Goal: Task Accomplishment & Management: Complete application form

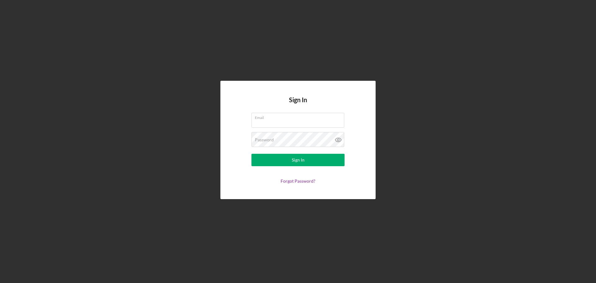
type input "[EMAIL_ADDRESS][DOMAIN_NAME]"
click at [279, 159] on button "Sign In" at bounding box center [298, 160] width 93 height 12
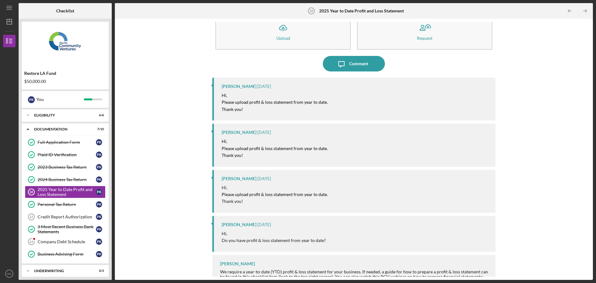
scroll to position [26, 0]
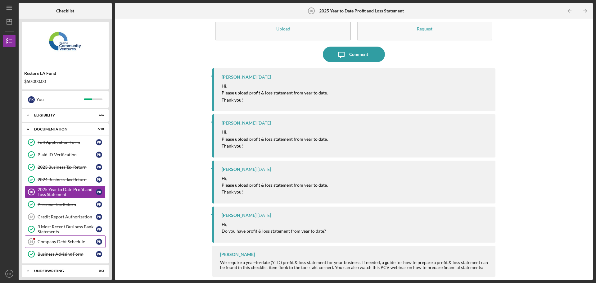
click at [61, 244] on div "Company Debt Schedule" at bounding box center [67, 241] width 58 height 5
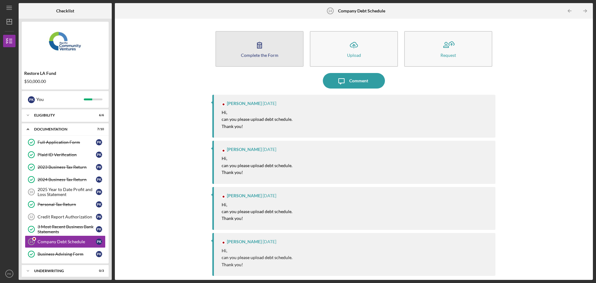
click at [272, 57] on div "Complete the Form" at bounding box center [260, 55] width 38 height 5
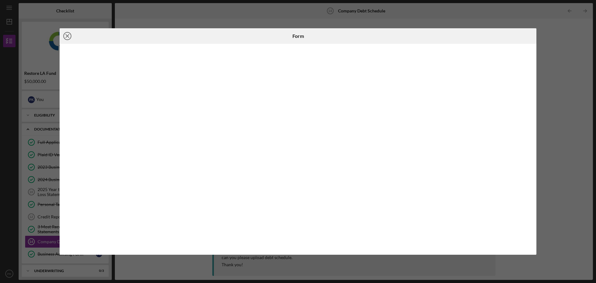
click at [64, 37] on circle at bounding box center [67, 35] width 7 height 7
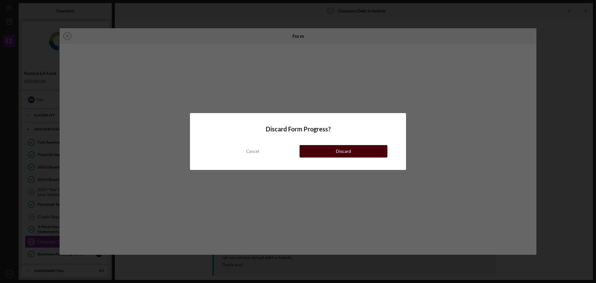
click at [333, 153] on button "Discard" at bounding box center [344, 151] width 88 height 12
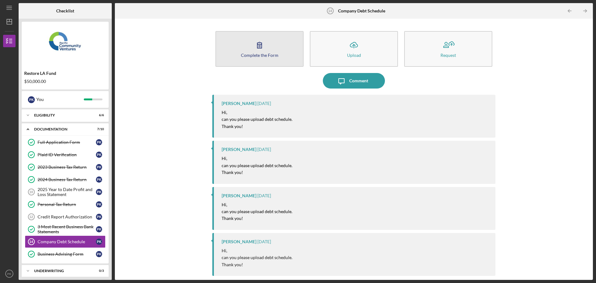
click at [246, 57] on div "Complete the Form" at bounding box center [260, 55] width 38 height 5
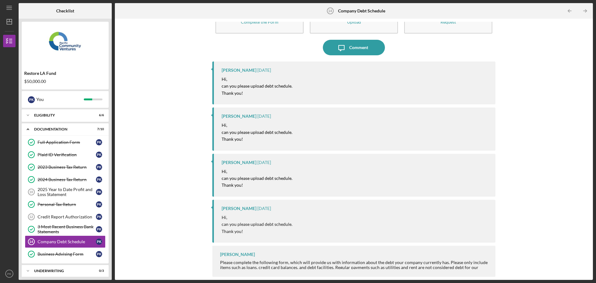
scroll to position [2, 0]
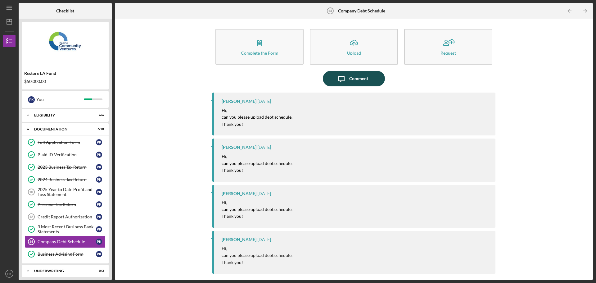
click at [352, 78] on div "Comment" at bounding box center [358, 79] width 19 height 16
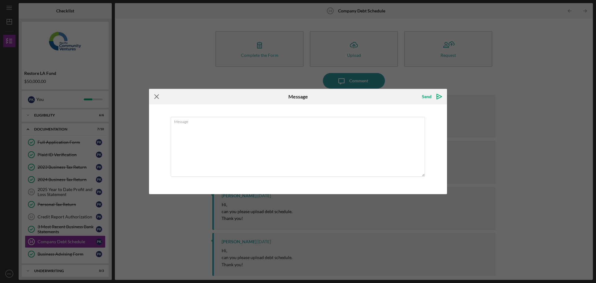
click at [155, 97] on icon "Icon/Menu Close" at bounding box center [157, 97] width 16 height 16
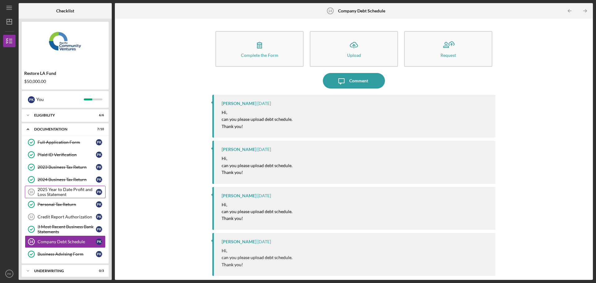
click at [66, 193] on div "2025 Year to Date Profit and Loss Statement" at bounding box center [67, 192] width 58 height 10
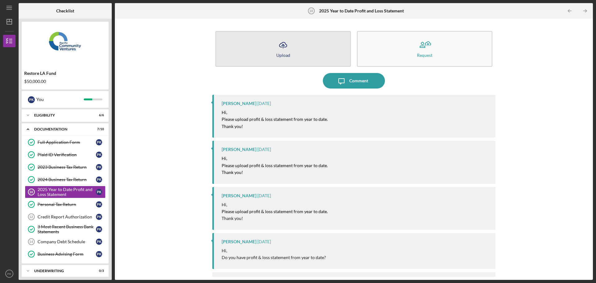
click at [289, 51] on icon "Icon/Upload" at bounding box center [283, 45] width 16 height 16
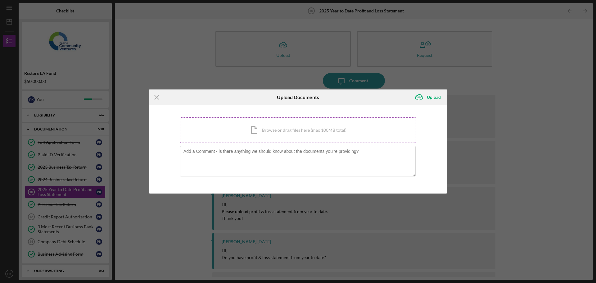
click at [287, 127] on div "Icon/Document Browse or drag files here (max 100MB total) Tap to choose files o…" at bounding box center [298, 129] width 236 height 25
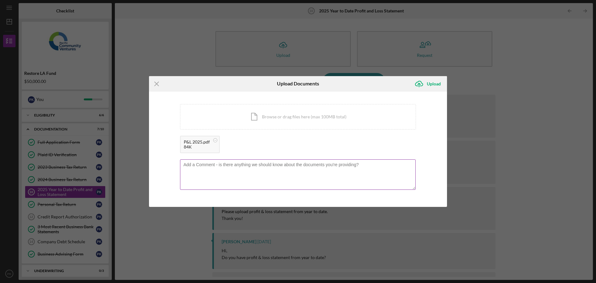
click at [224, 169] on textarea at bounding box center [298, 174] width 236 height 30
click at [389, 165] on textarea "I just finished paying off the loan for On Deck which was a predatory loan seve…" at bounding box center [298, 174] width 236 height 30
click at [350, 171] on textarea "I just finished paying off the loan for On Deck which was a predatory loan seve…" at bounding box center [298, 174] width 236 height 30
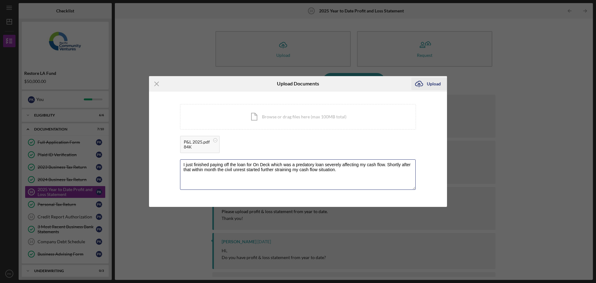
type textarea "I just finished paying off the loan for On Deck which was a predatory loan seve…"
click at [428, 84] on div "Upload" at bounding box center [434, 84] width 14 height 12
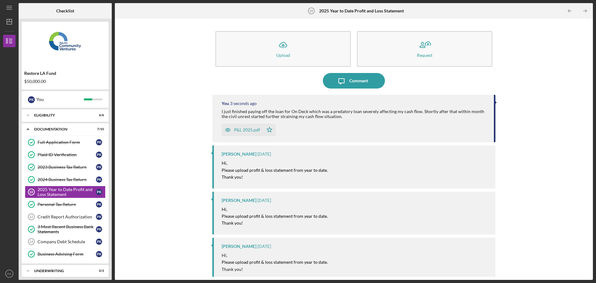
scroll to position [62, 0]
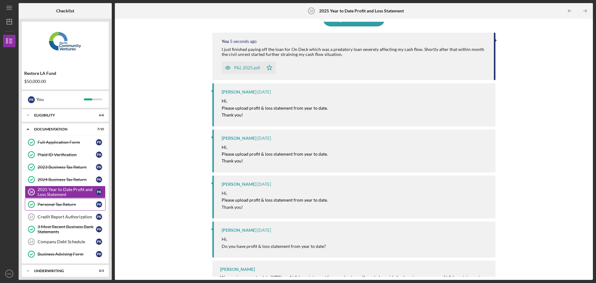
click at [65, 203] on div "Personal Tax Return" at bounding box center [67, 204] width 58 height 5
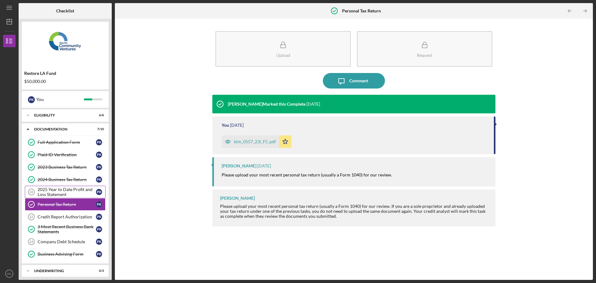
click at [66, 191] on div "2025 Year to Date Profit and Loss Statement" at bounding box center [67, 192] width 58 height 10
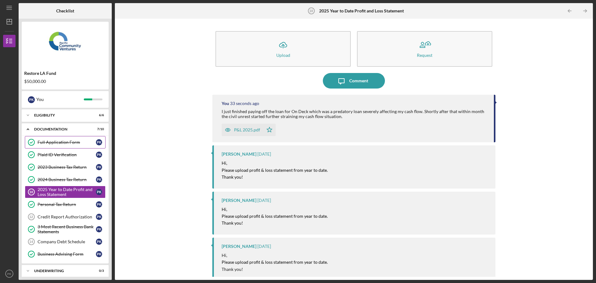
click at [76, 142] on div "Full Application Form" at bounding box center [67, 142] width 58 height 5
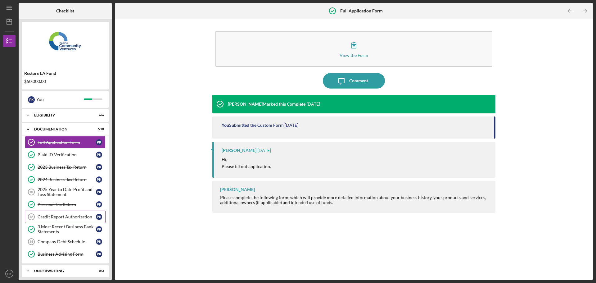
click at [77, 214] on link "Credit Report Authorization 12 Credit Report Authorization P K" at bounding box center [65, 217] width 81 height 12
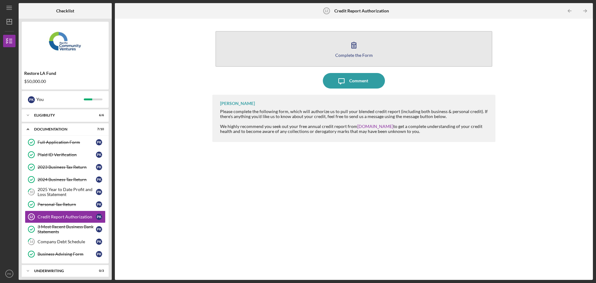
click at [356, 56] on div "Complete the Form" at bounding box center [354, 55] width 38 height 5
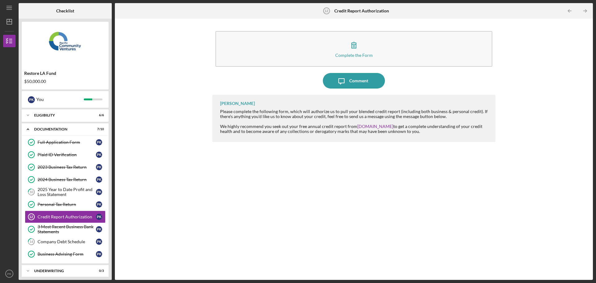
click at [74, 71] on div "Restore LA Fund" at bounding box center [65, 73] width 82 height 5
click at [69, 139] on link "Full Application Form Full Application Form P K" at bounding box center [65, 142] width 81 height 12
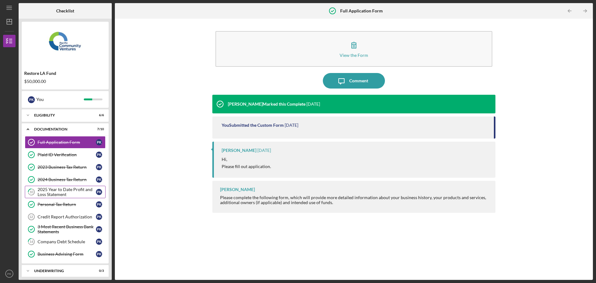
scroll to position [18, 0]
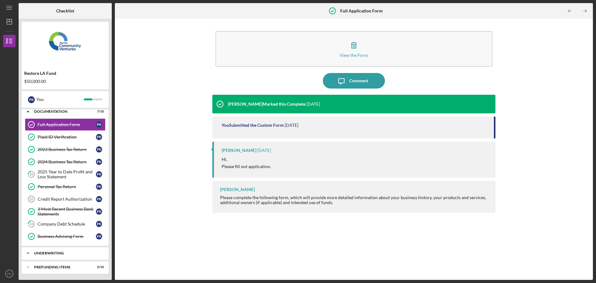
click at [61, 251] on div "Icon/Expander Underwriting 0 / 3" at bounding box center [65, 253] width 87 height 12
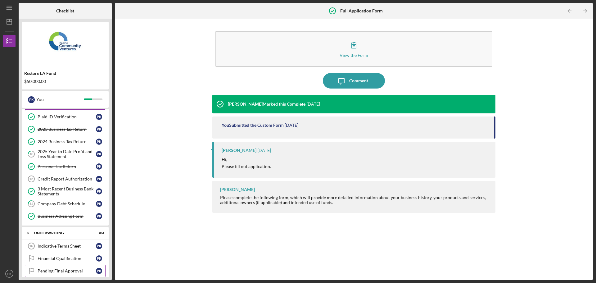
scroll to position [58, 0]
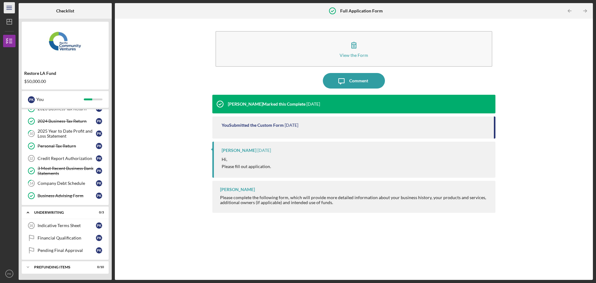
click at [11, 8] on line "button" at bounding box center [9, 8] width 5 height 0
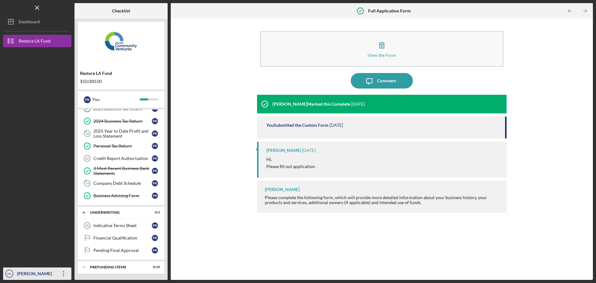
click at [64, 271] on icon "Icon/Overflow" at bounding box center [64, 274] width 16 height 16
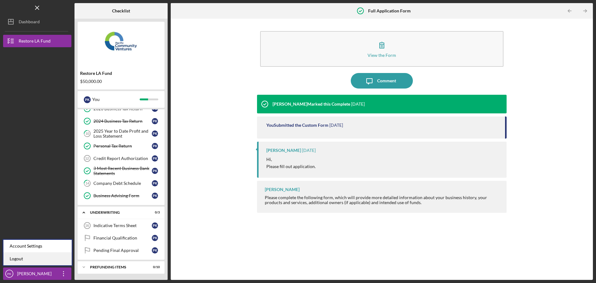
click at [36, 254] on link "Logout" at bounding box center [37, 258] width 68 height 13
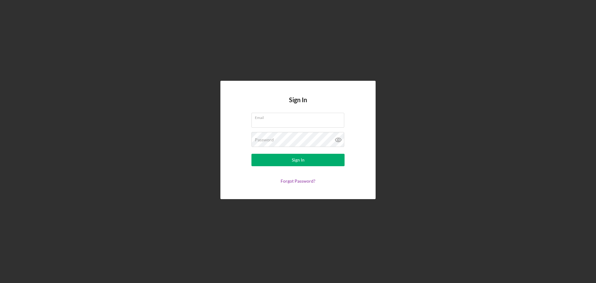
type input "[EMAIL_ADDRESS][DOMAIN_NAME]"
